Goal: Task Accomplishment & Management: Manage account settings

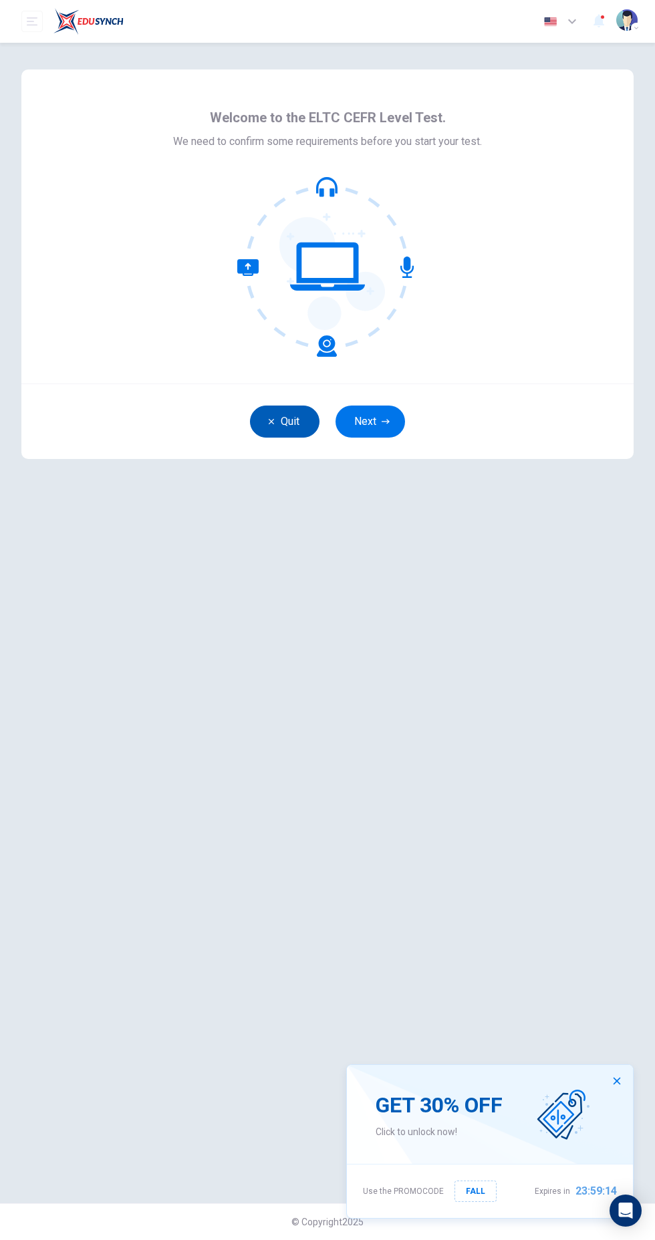
click at [282, 421] on button "Quit" at bounding box center [284, 421] width 69 height 32
click at [292, 409] on button "Quit" at bounding box center [284, 421] width 69 height 32
